Goal: Task Accomplishment & Management: Complete application form

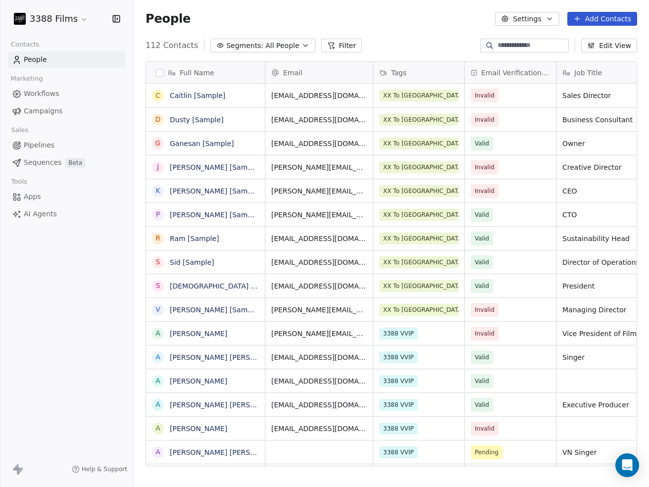
scroll to position [429, 515]
click at [79, 19] on html "3388 Films Contacts People Marketing Workflows Campaigns Sales Pipelines Sequen…" at bounding box center [324, 243] width 649 height 487
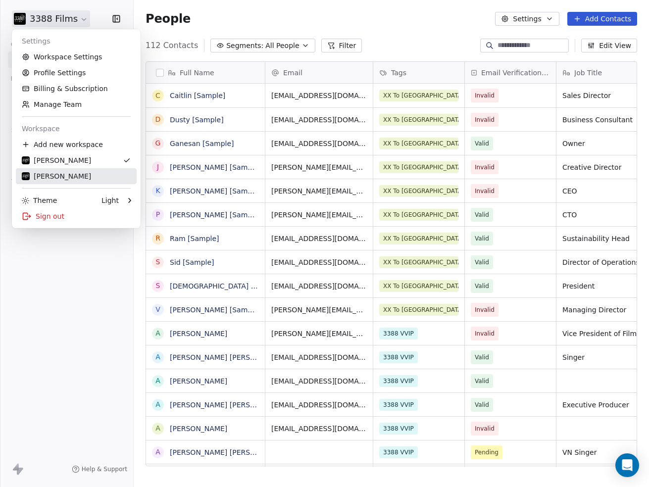
click at [78, 171] on div "[PERSON_NAME]" at bounding box center [76, 176] width 109 height 10
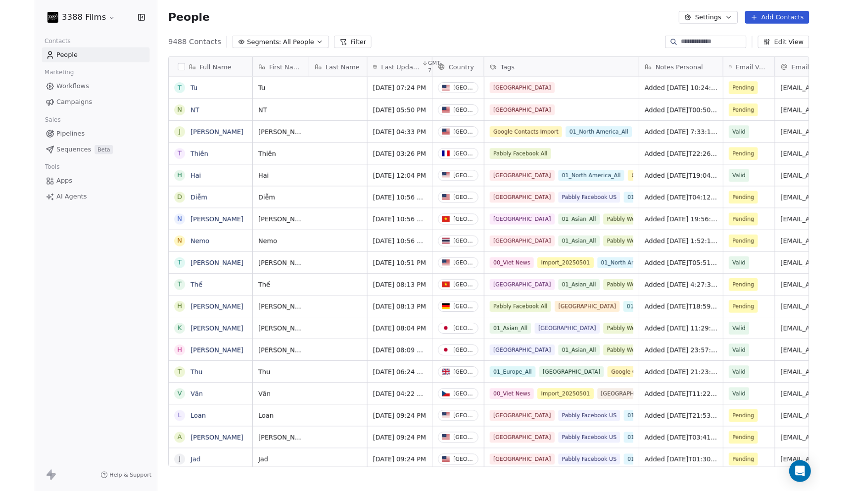
scroll to position [0, 0]
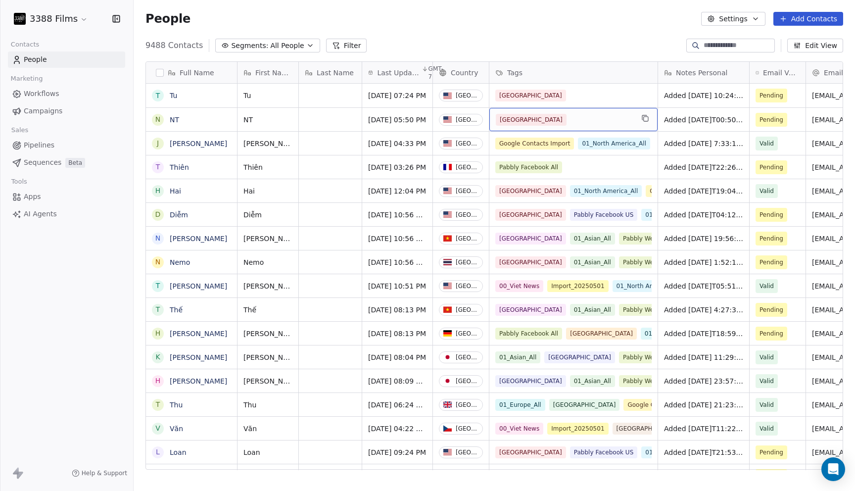
click at [611, 120] on div "[GEOGRAPHIC_DATA]" at bounding box center [565, 120] width 138 height 12
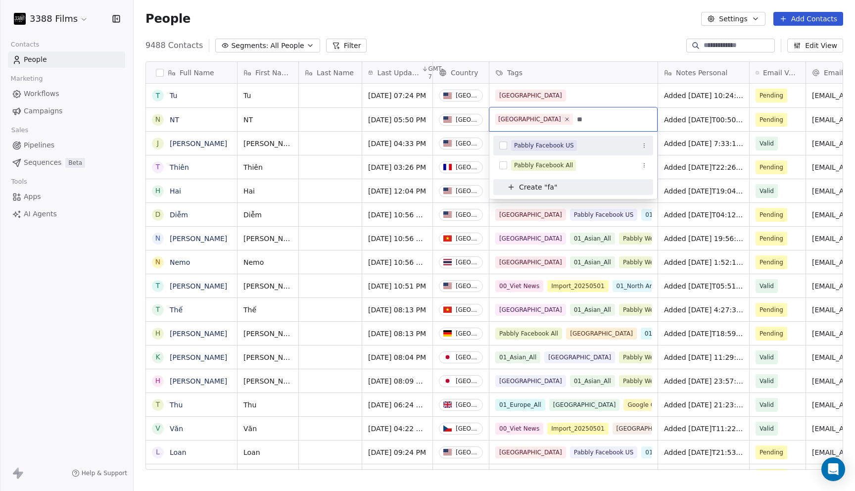
type input "**"
click at [570, 144] on div "Pabbly Facebook US" at bounding box center [544, 145] width 60 height 9
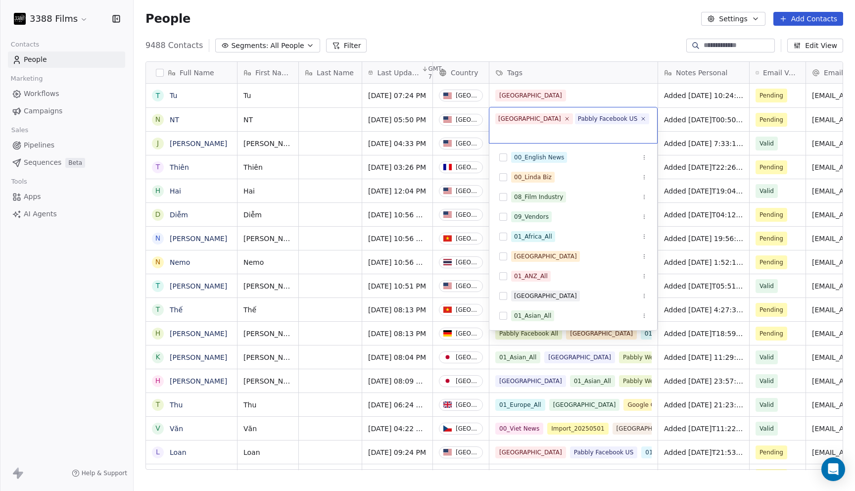
click at [601, 99] on html "3388 Films Contacts People Marketing Workflows Campaigns Sales Pipelines Sequen…" at bounding box center [427, 245] width 855 height 491
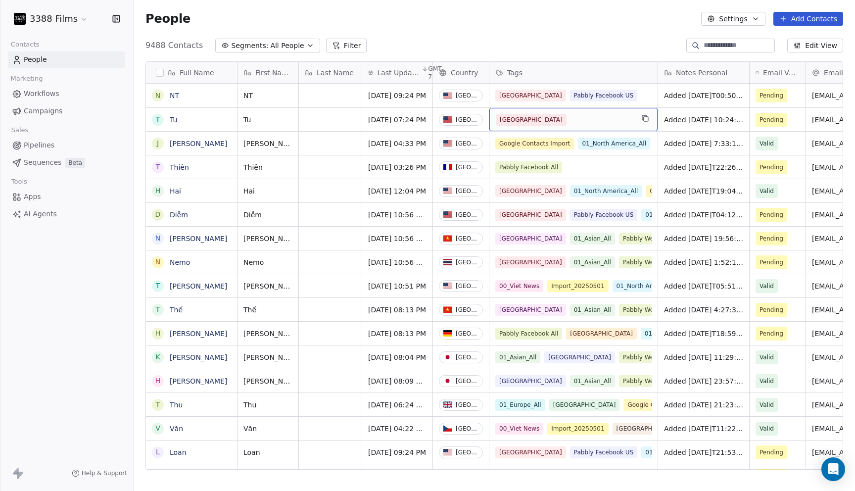
click at [578, 122] on div "[GEOGRAPHIC_DATA]" at bounding box center [565, 120] width 138 height 12
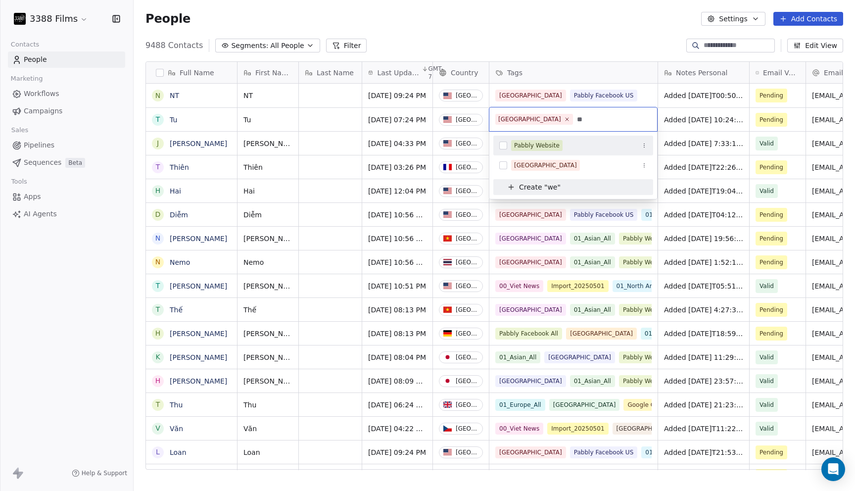
type input "**"
click at [560, 141] on span "Pabbly Website" at bounding box center [536, 145] width 51 height 11
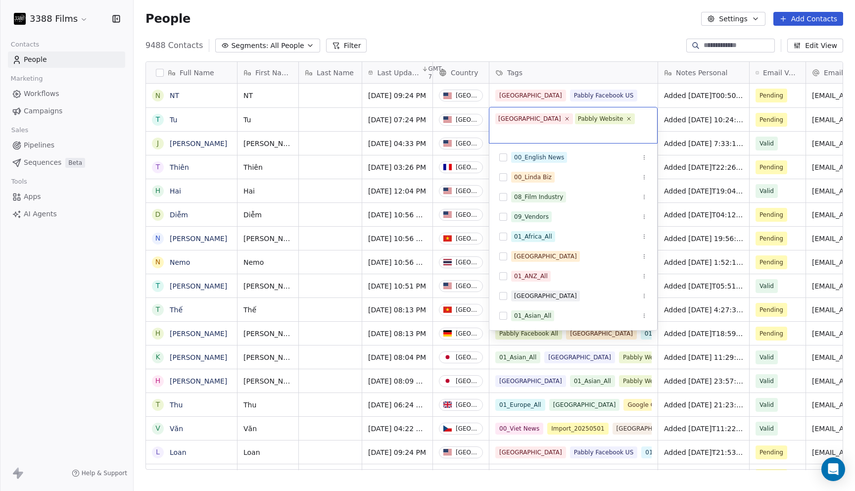
click at [605, 31] on html "3388 Films Contacts People Marketing Workflows Campaigns Sales Pipelines Sequen…" at bounding box center [427, 245] width 855 height 491
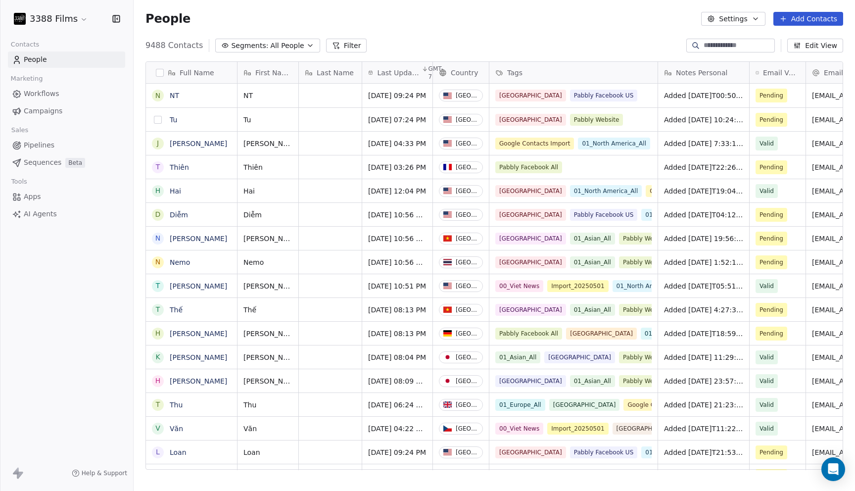
click at [158, 119] on button "grid" at bounding box center [158, 120] width 8 height 8
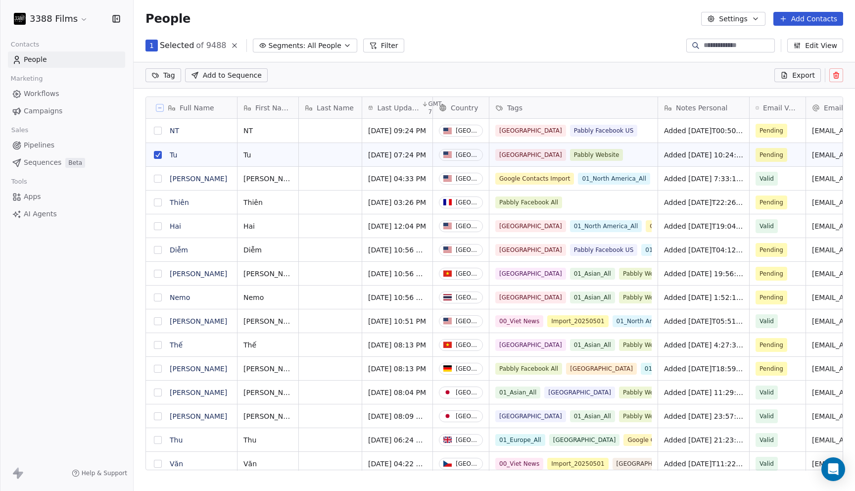
scroll to position [398, 722]
click at [157, 131] on button "grid" at bounding box center [158, 131] width 8 height 8
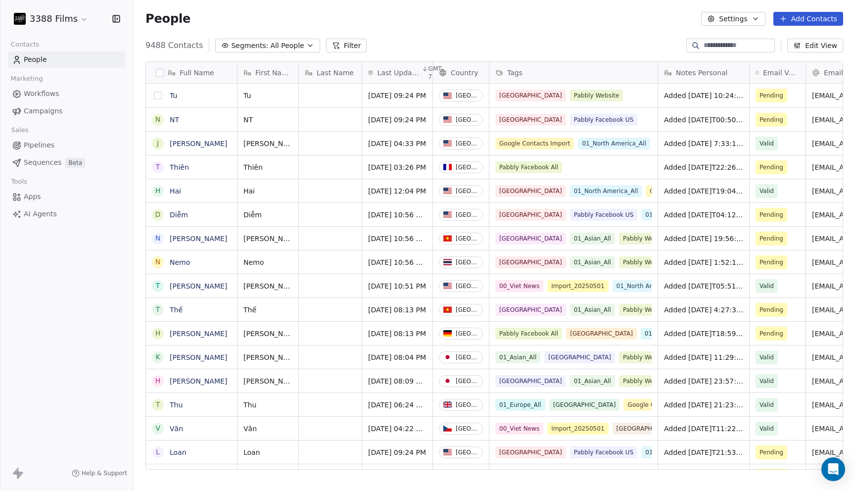
scroll to position [432, 722]
click at [158, 121] on button "grid" at bounding box center [158, 120] width 8 height 8
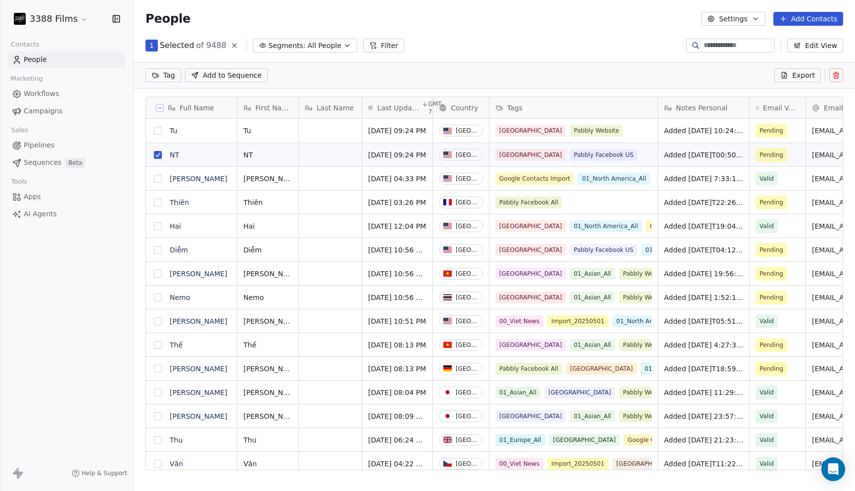
click at [158, 130] on button "grid" at bounding box center [158, 131] width 8 height 8
click at [172, 74] on html "3388 Films Contacts People Marketing Workflows Campaigns Sales Pipelines Sequen…" at bounding box center [427, 245] width 855 height 491
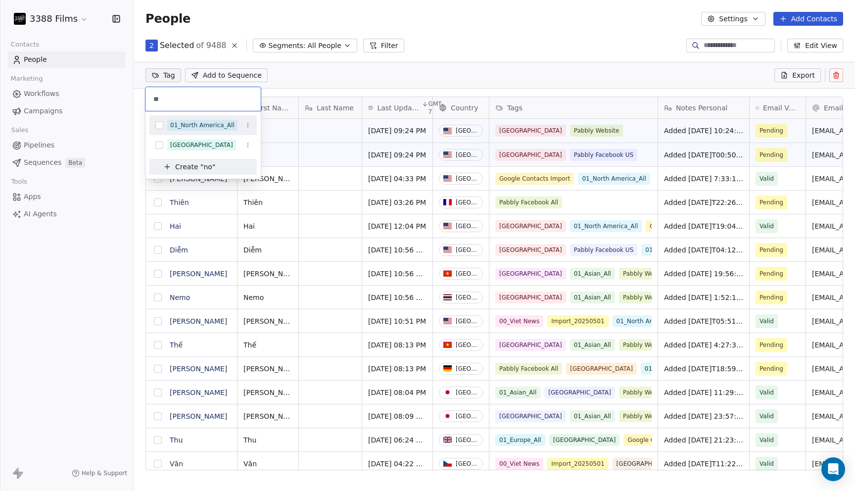
type input "**"
click at [218, 126] on div "01_North America_All" at bounding box center [202, 125] width 64 height 9
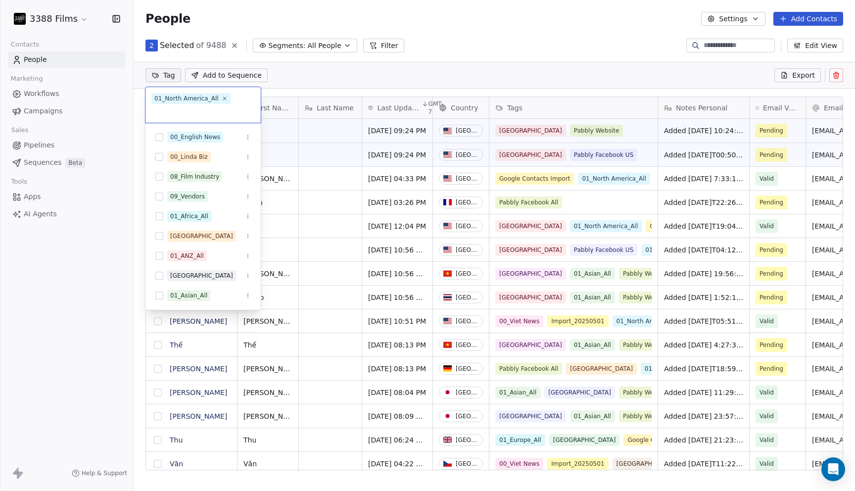
click at [515, 51] on html "3388 Films Contacts People Marketing Workflows Campaigns Sales Pipelines Sequen…" at bounding box center [427, 245] width 855 height 491
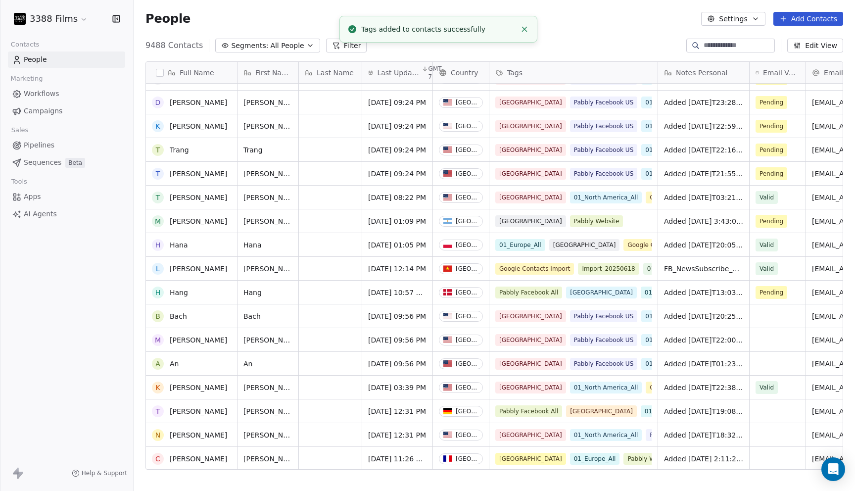
scroll to position [0, 0]
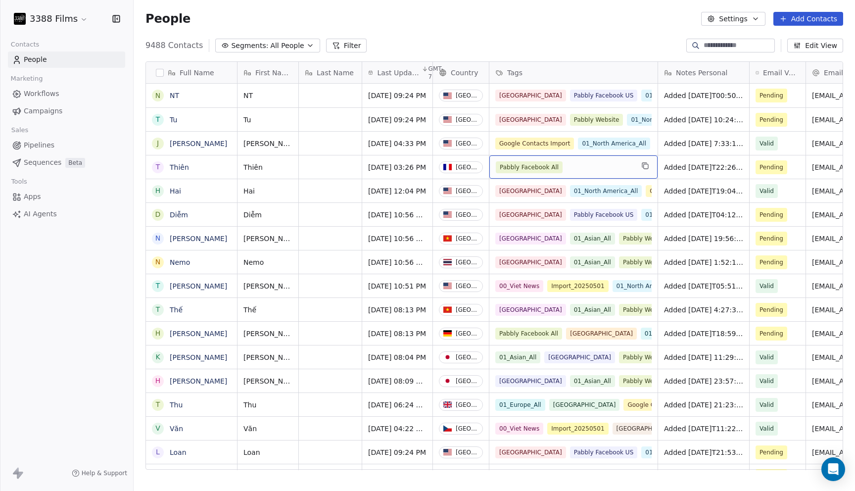
click at [588, 167] on div "Pabbly Facebook All" at bounding box center [565, 167] width 138 height 12
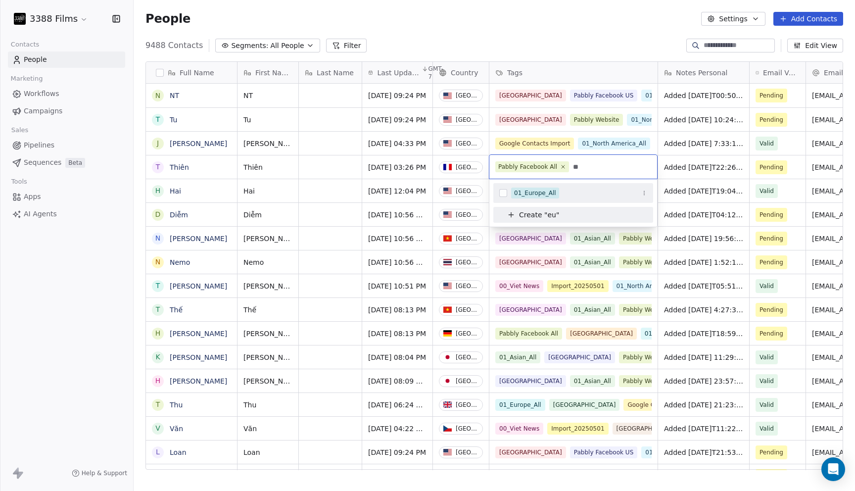
type input "**"
click at [561, 188] on div "01_Europe_All" at bounding box center [579, 193] width 136 height 11
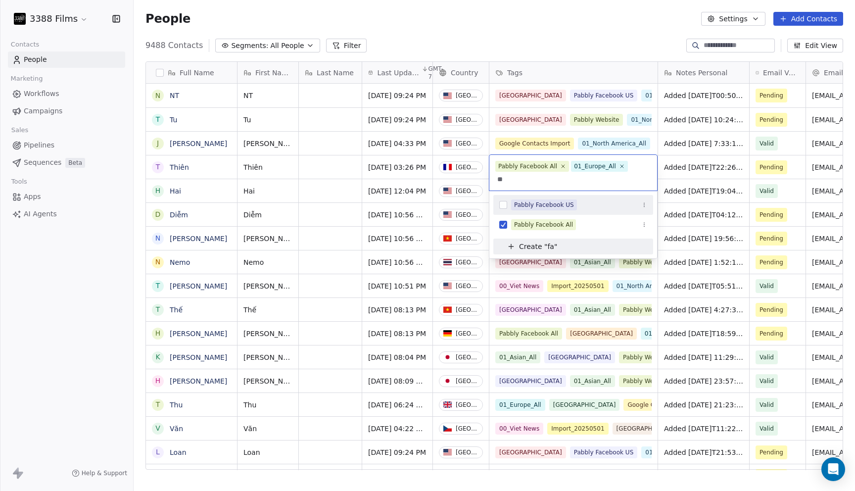
type input "**"
click at [557, 204] on div "Pabbly Facebook US" at bounding box center [544, 204] width 60 height 9
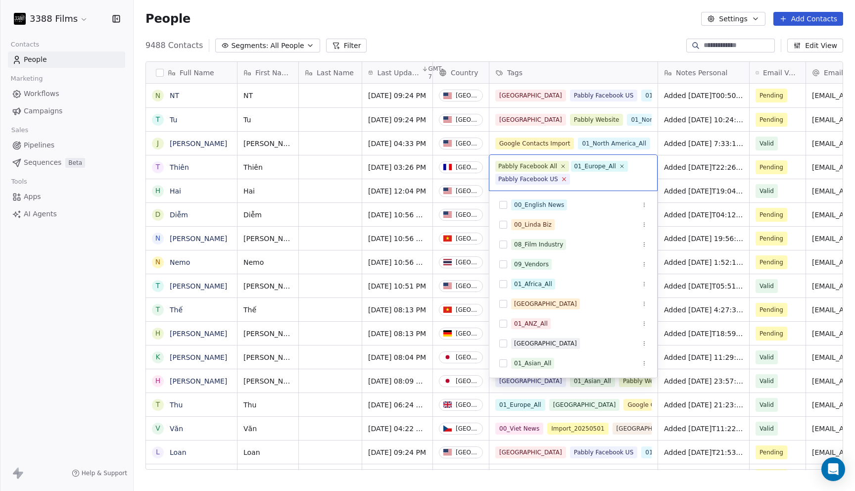
click at [564, 181] on icon at bounding box center [564, 179] width 6 height 6
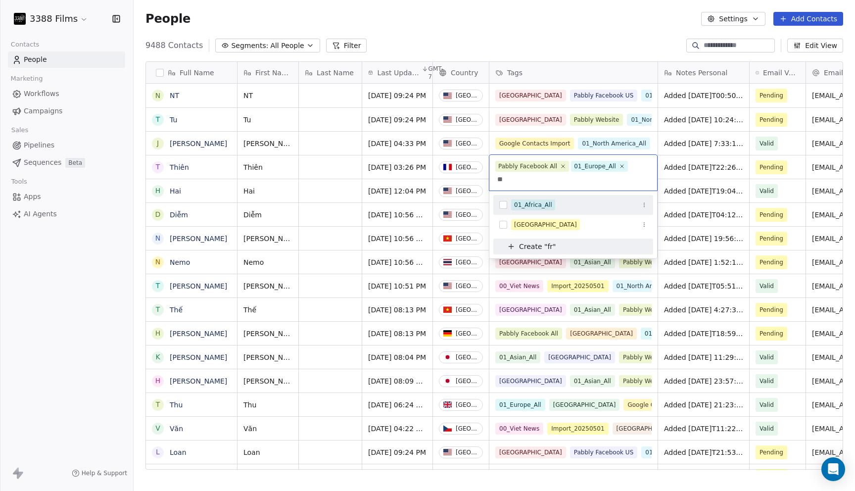
type input "**"
click at [550, 200] on span "01_Africa_All" at bounding box center [533, 204] width 44 height 11
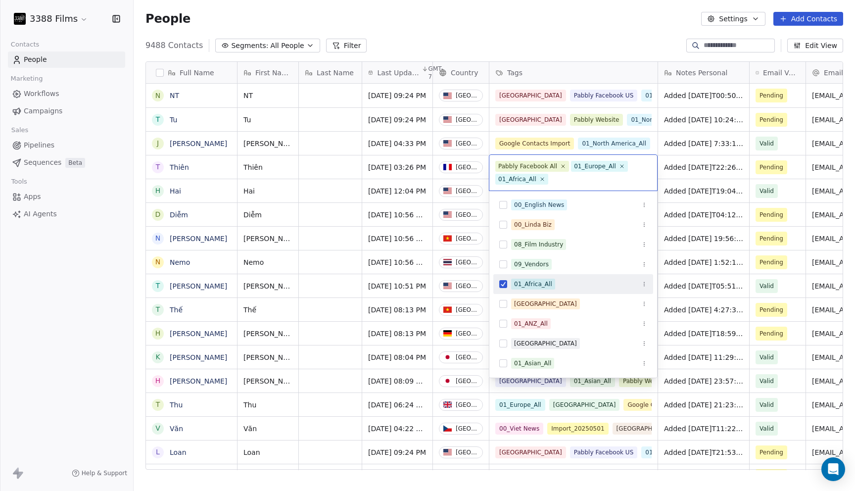
click at [520, 283] on div "01_Africa_All" at bounding box center [533, 284] width 38 height 9
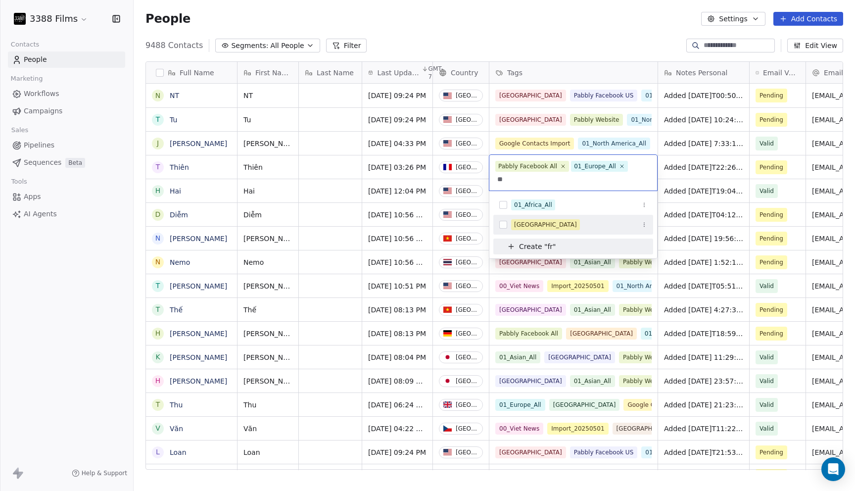
type input "**"
click at [529, 226] on div "[GEOGRAPHIC_DATA]" at bounding box center [545, 224] width 63 height 9
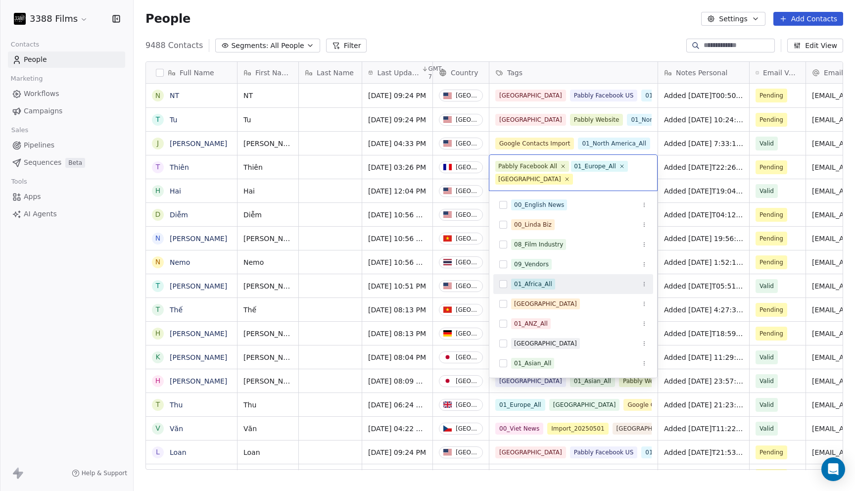
click at [564, 22] on html "3388 Films Contacts People Marketing Workflows Campaigns Sales Pipelines Sequen…" at bounding box center [427, 245] width 855 height 491
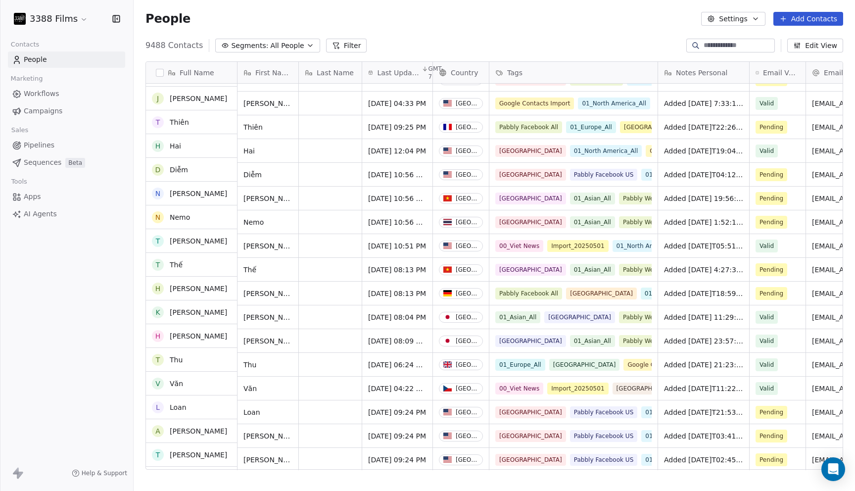
scroll to position [48, 0]
